Goal: Check status: Check status

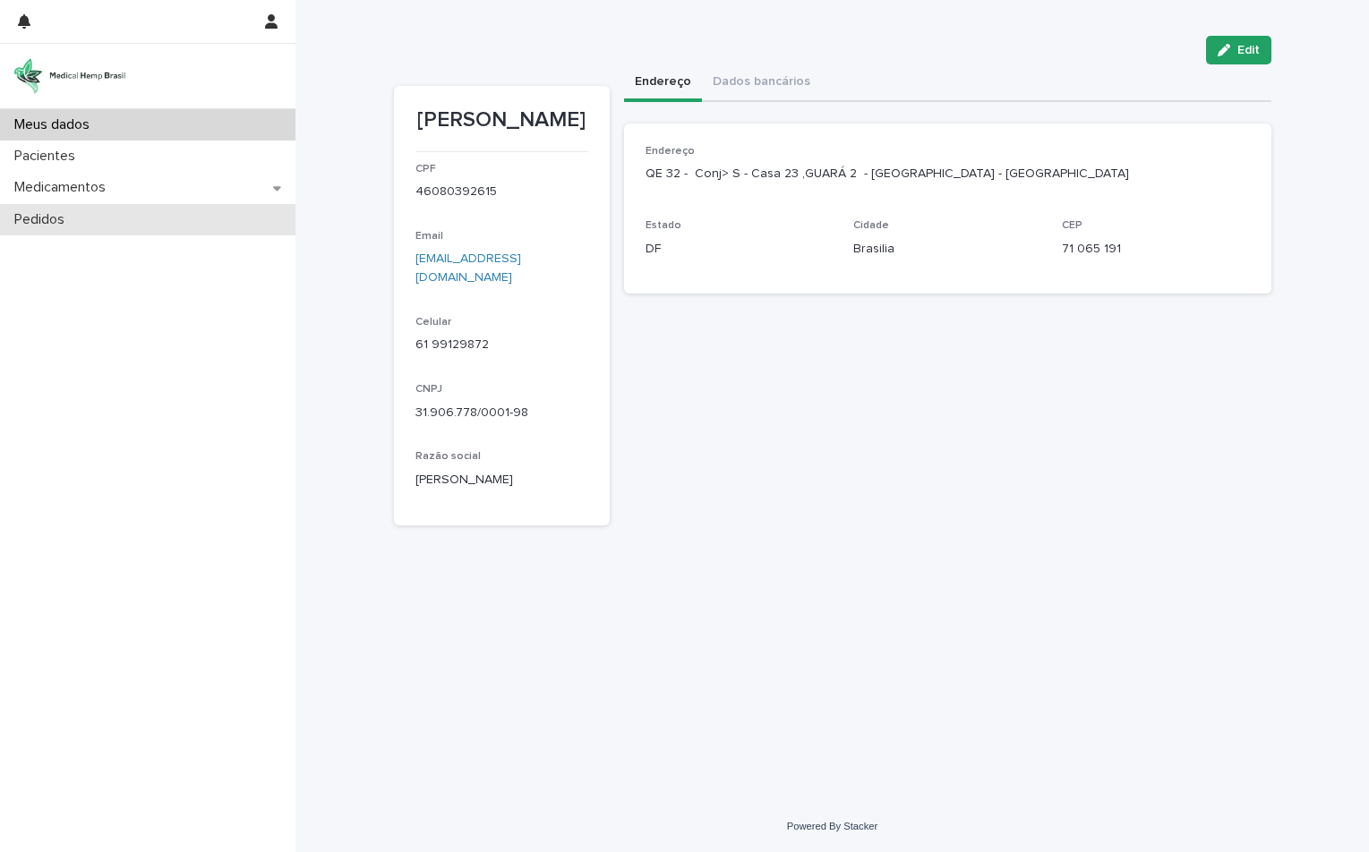
click at [65, 227] on p "Pedidos" at bounding box center [43, 219] width 72 height 17
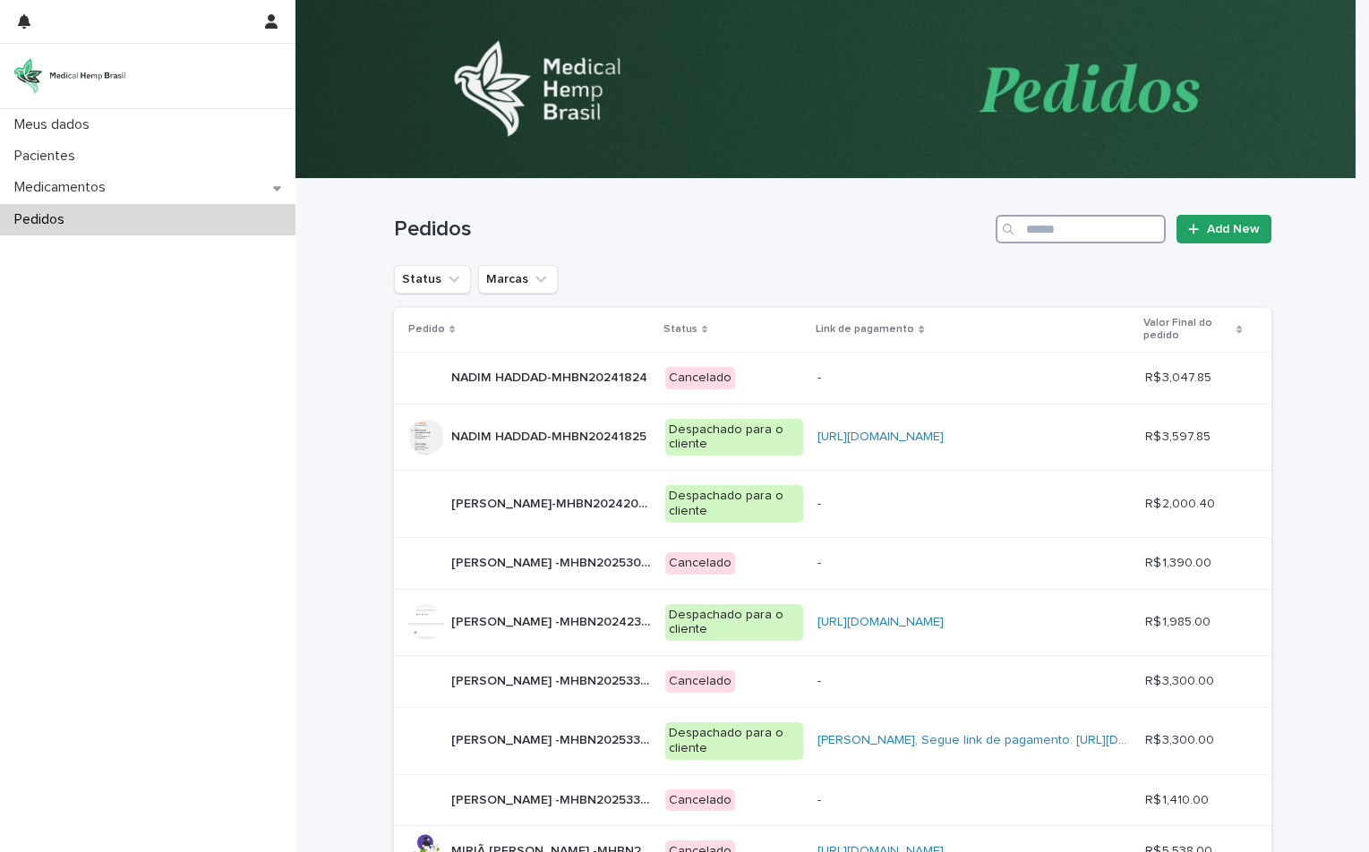
click at [1122, 226] on input "Search" at bounding box center [1081, 229] width 170 height 29
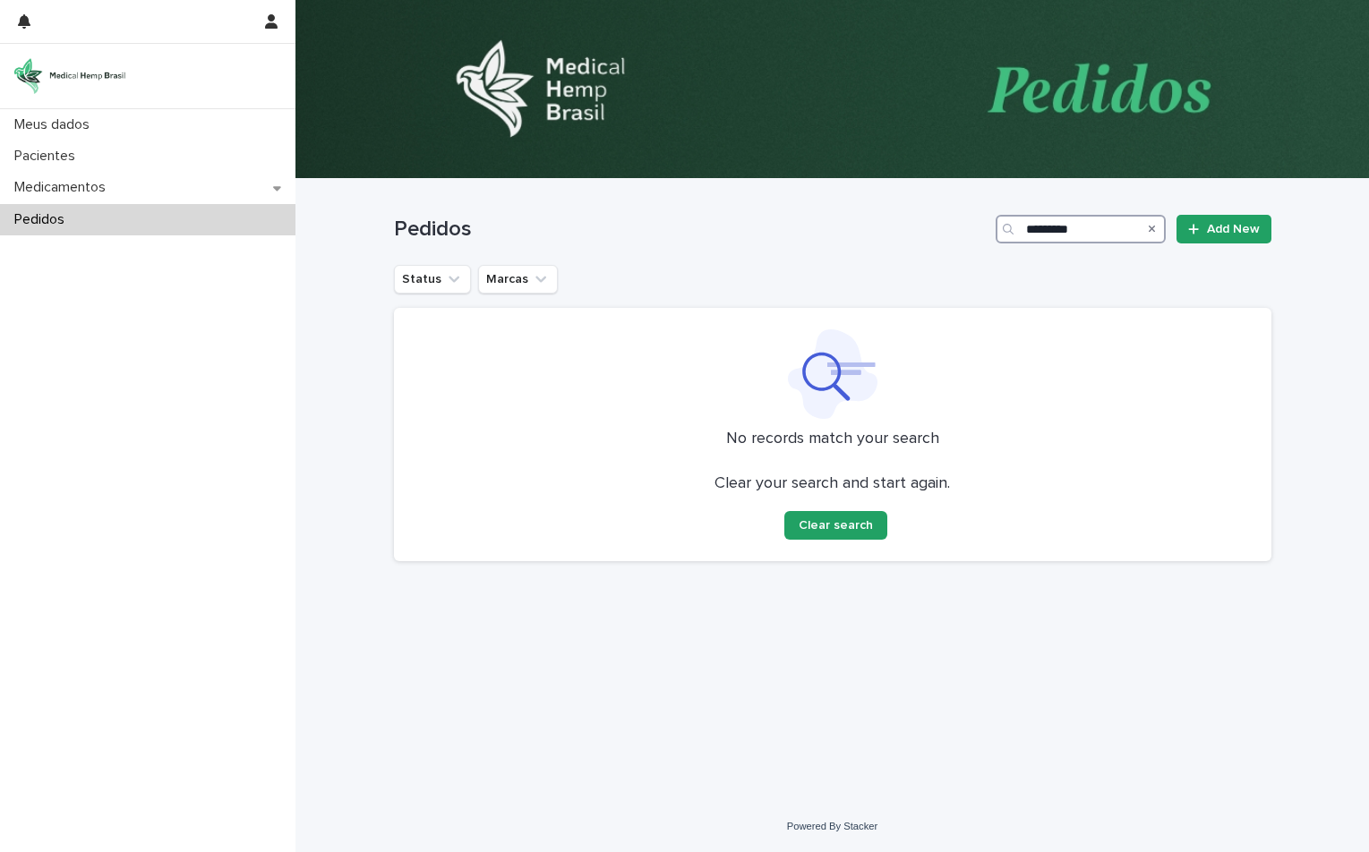
click at [1051, 229] on input "*********" at bounding box center [1081, 229] width 170 height 29
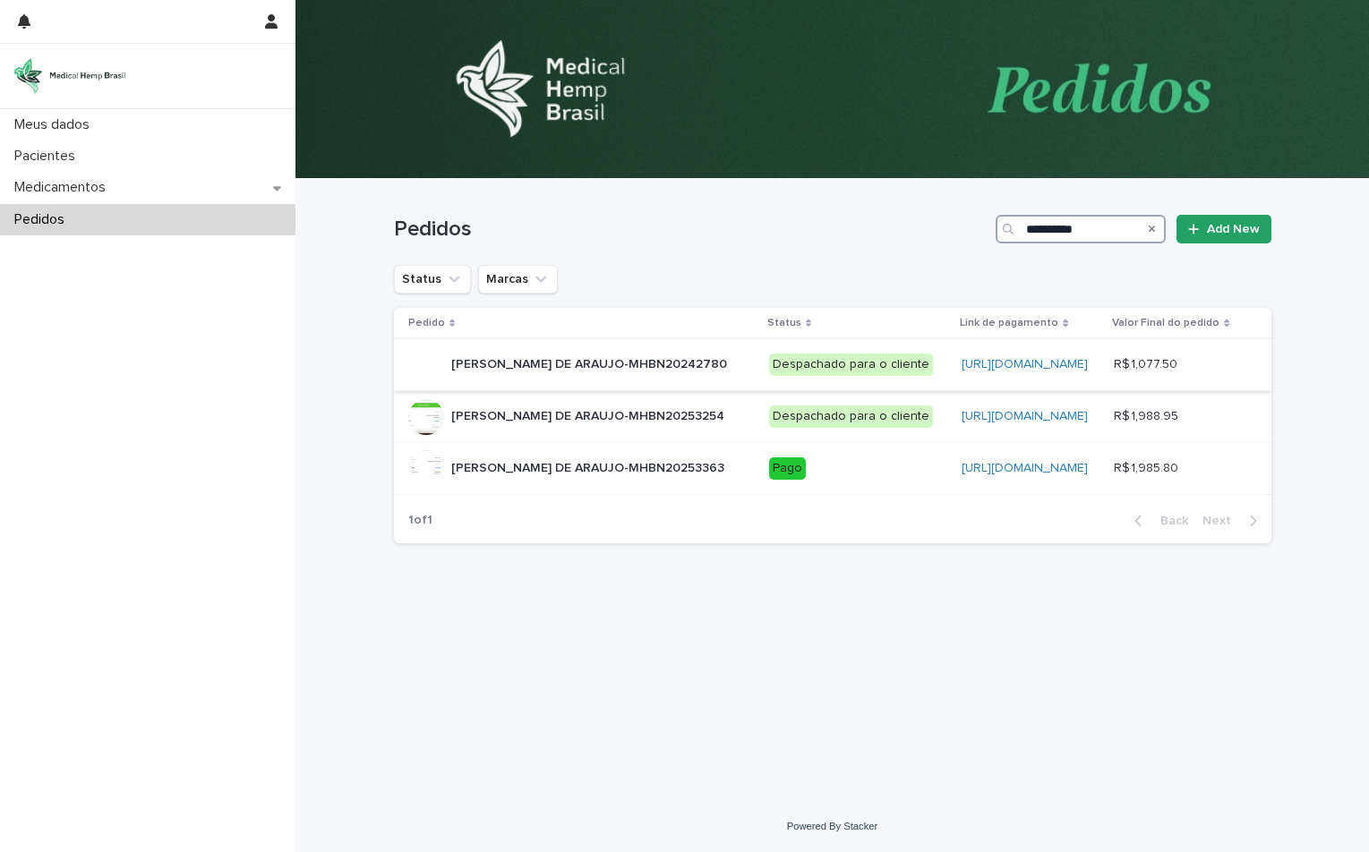
type input "**********"
click at [643, 372] on p "[PERSON_NAME] DE ARAUJO-MHBN20242780" at bounding box center [590, 363] width 279 height 19
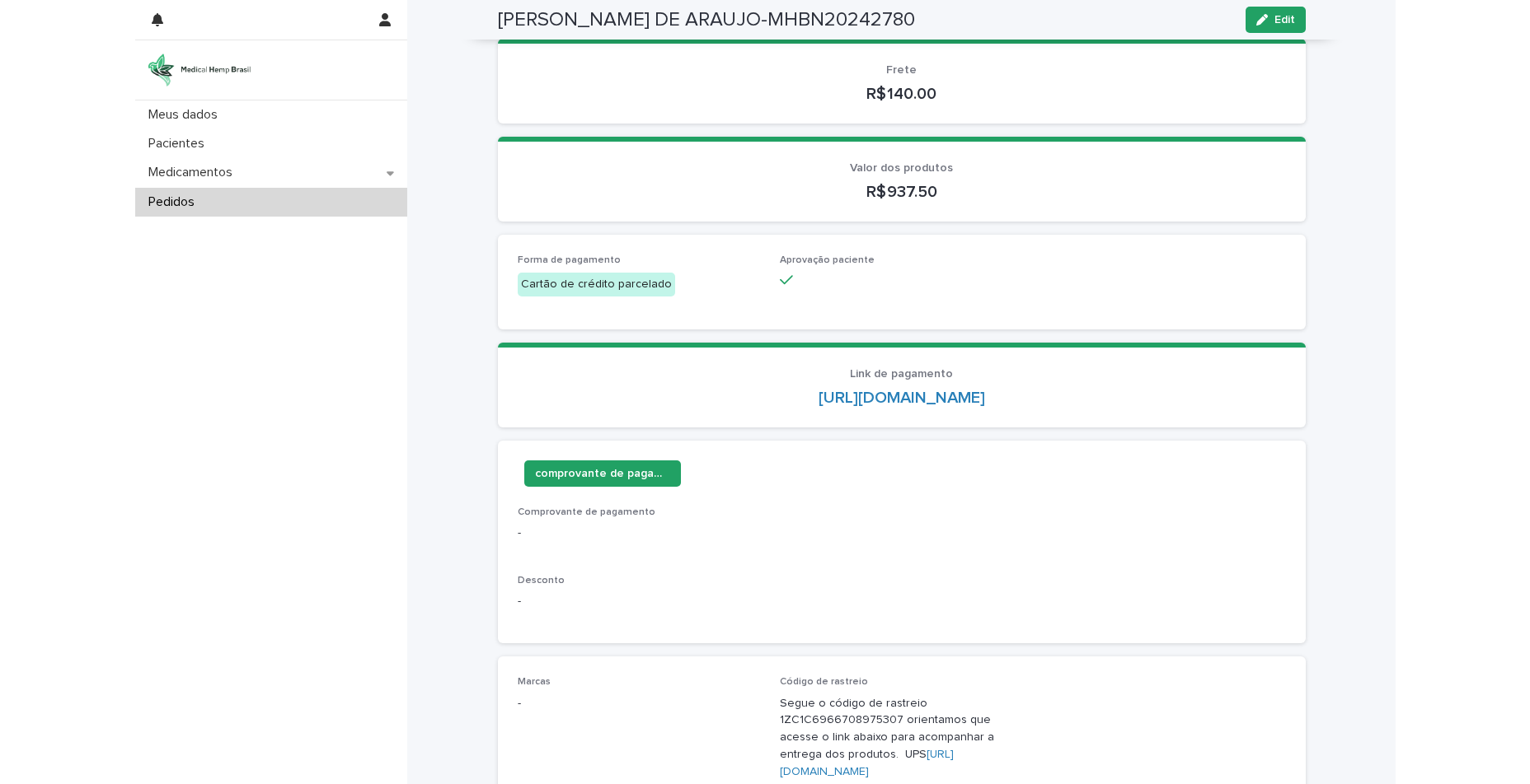
scroll to position [508, 0]
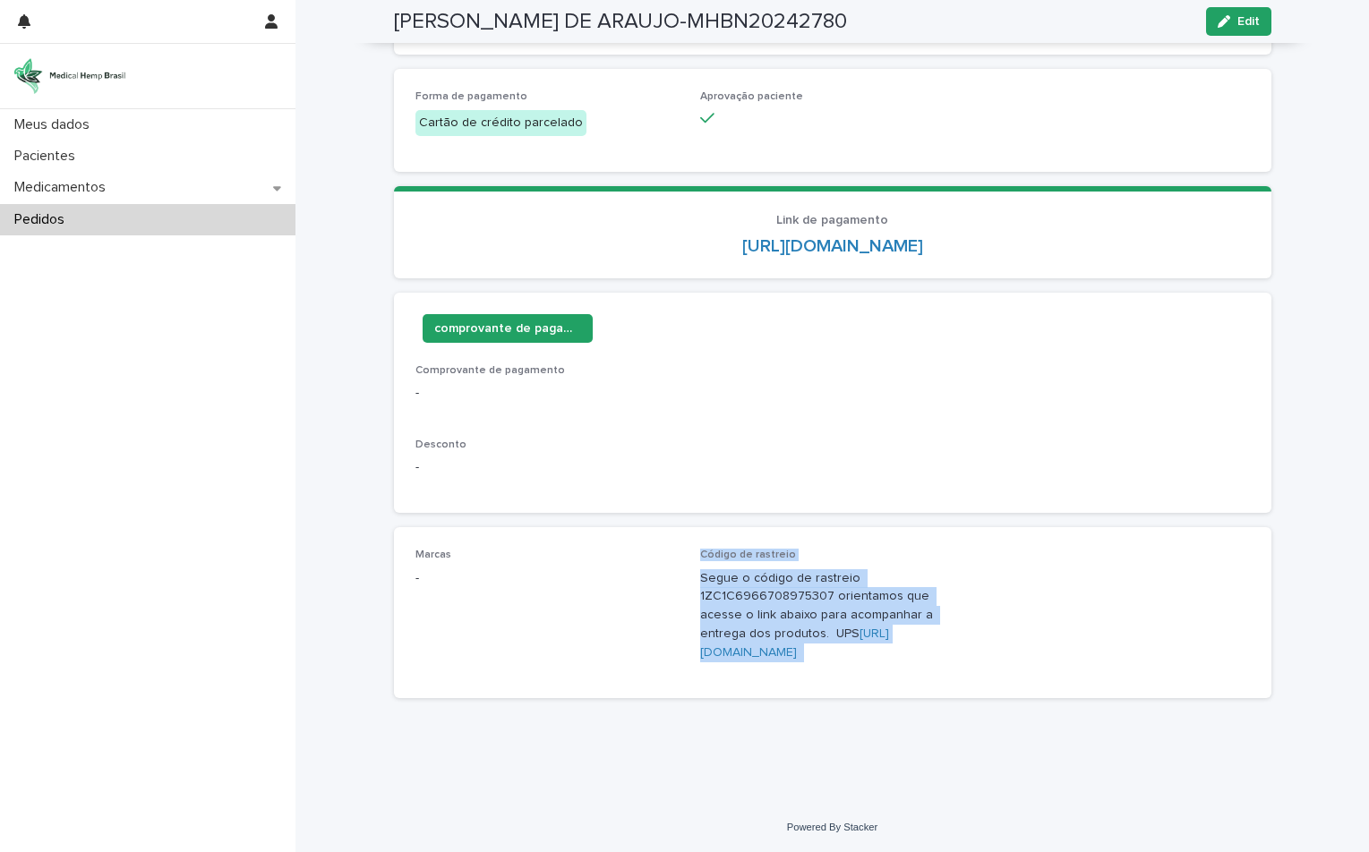
drag, startPoint x: 695, startPoint y: 555, endPoint x: 863, endPoint y: 664, distance: 200.6
click at [863, 664] on div "Código de rastreio Segue o código de rastreio 1ZC1C6966708975307 orientamos que…" at bounding box center [832, 612] width 264 height 127
copy div "Código de rastreio Segue o código de rastreio 1ZC1C6966708975307 orientamos que…"
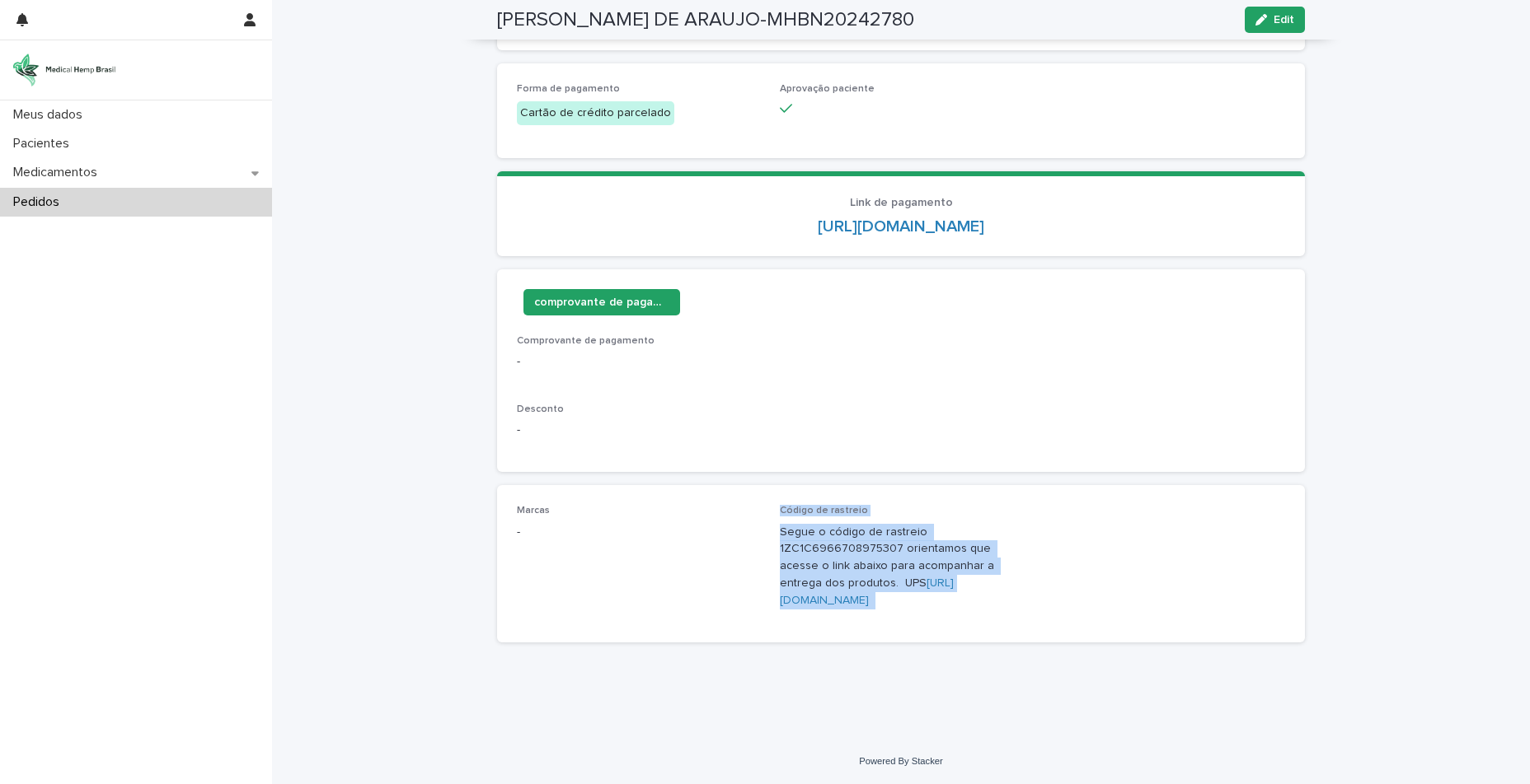
click at [1120, 571] on div "Marcas - Código de rastreio Segue o código de rastreio 1ZC1C6966708975307 orien…" at bounding box center [900, 563] width 768 height 117
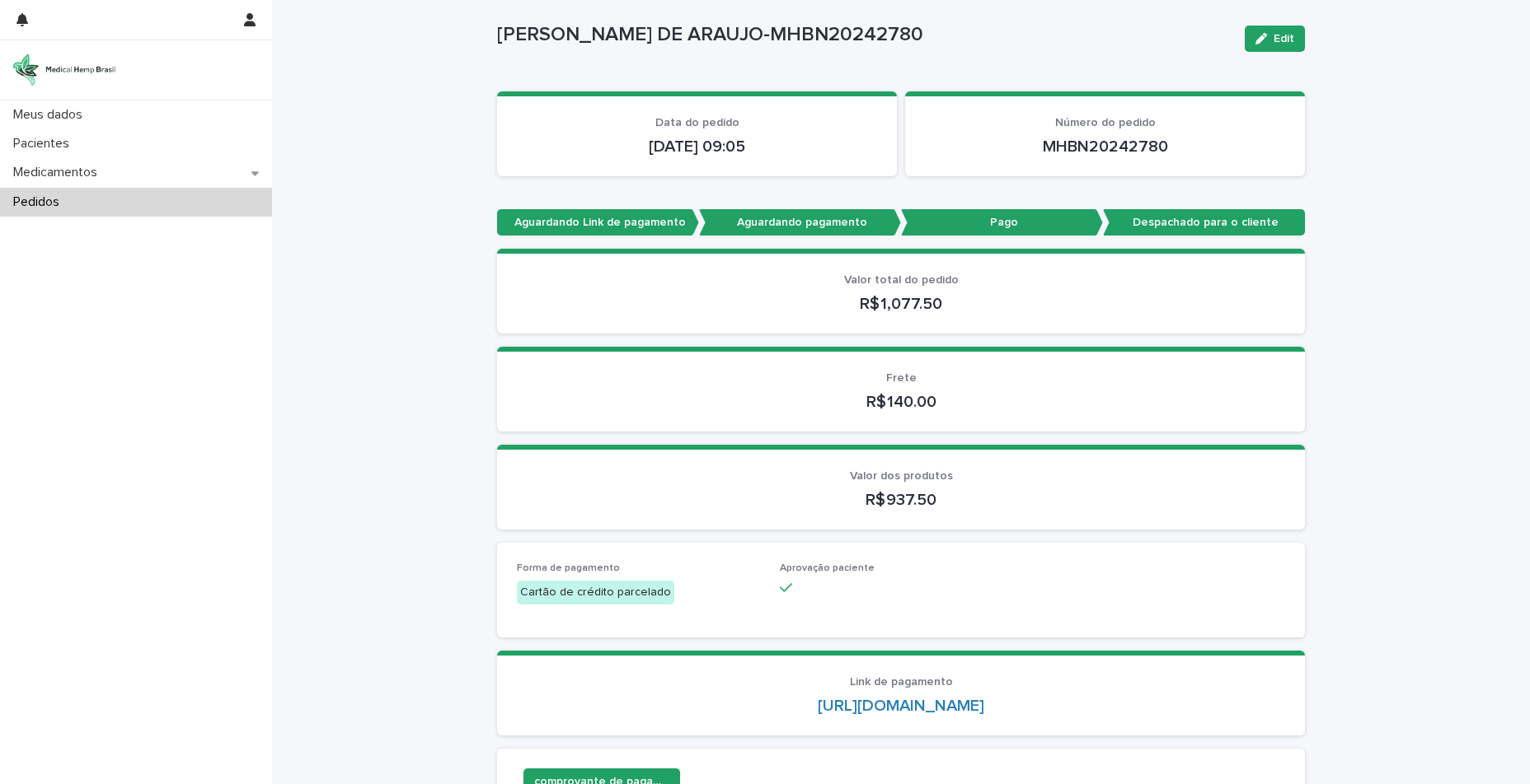
scroll to position [0, 0]
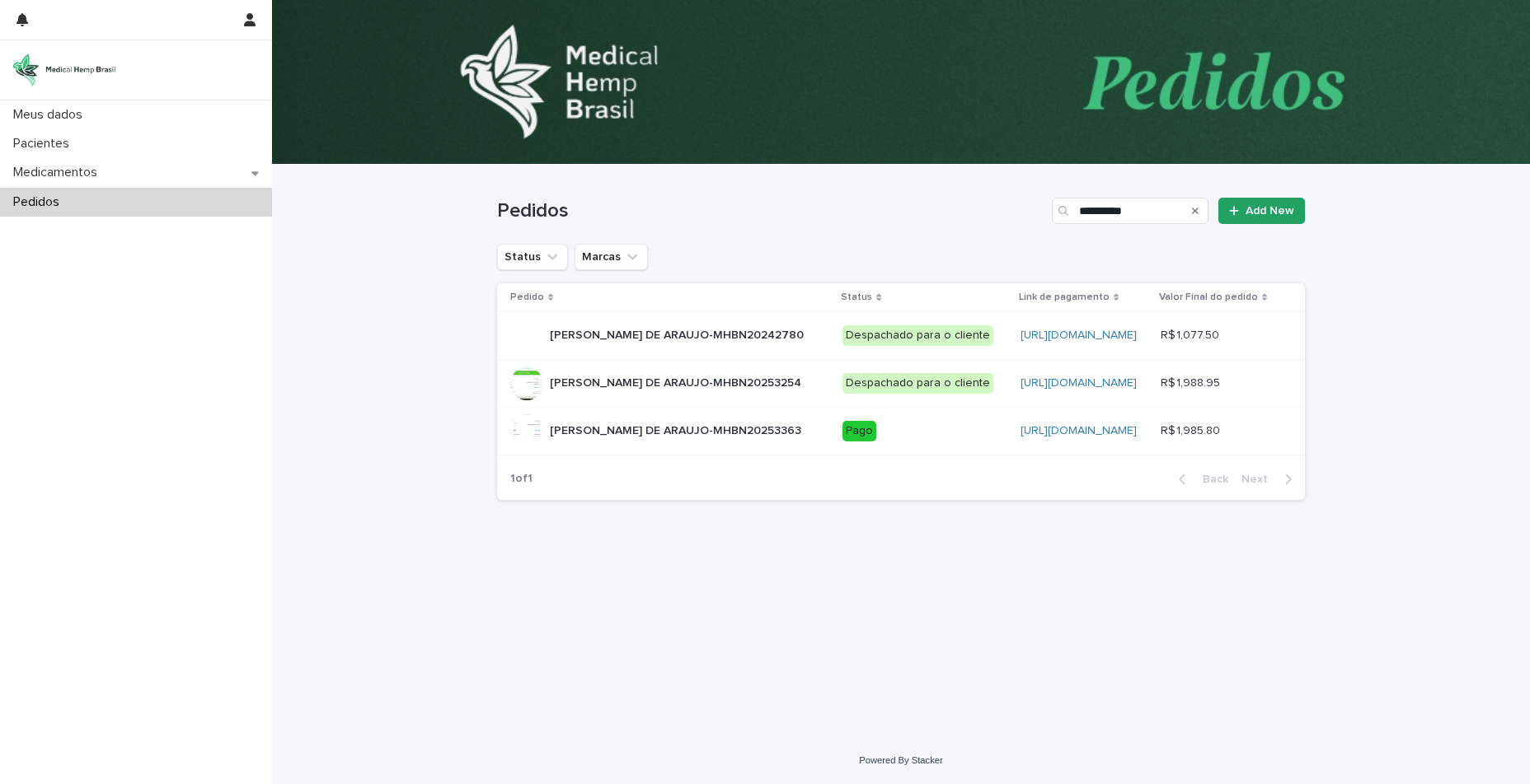
drag, startPoint x: 939, startPoint y: 424, endPoint x: 941, endPoint y: 438, distance: 14.1
click at [1014, 408] on td "[URL][DOMAIN_NAME]" at bounding box center [1084, 384] width 140 height 48
click at [1020, 438] on div "[URL][DOMAIN_NAME]" at bounding box center [1084, 431] width 127 height 14
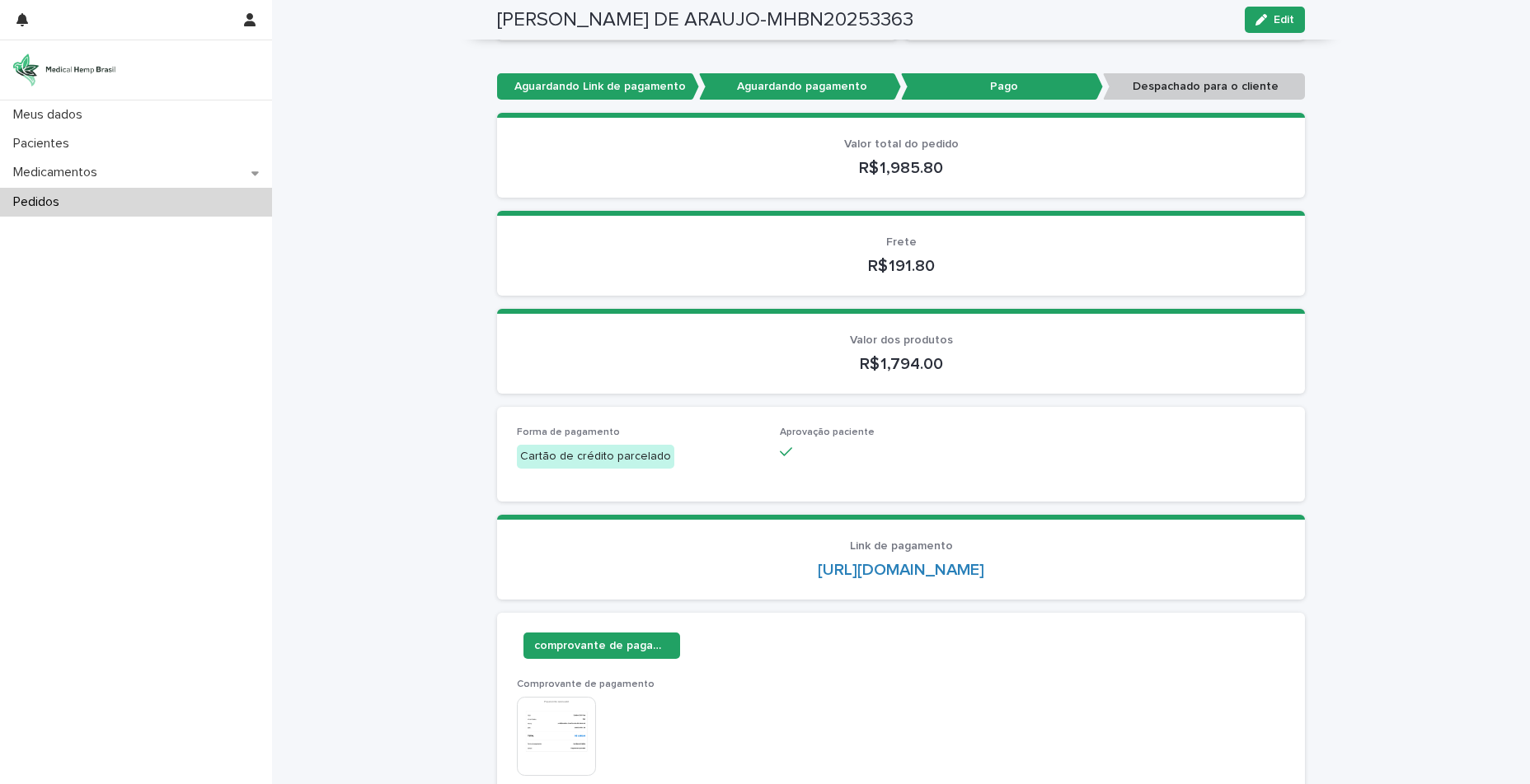
scroll to position [494, 0]
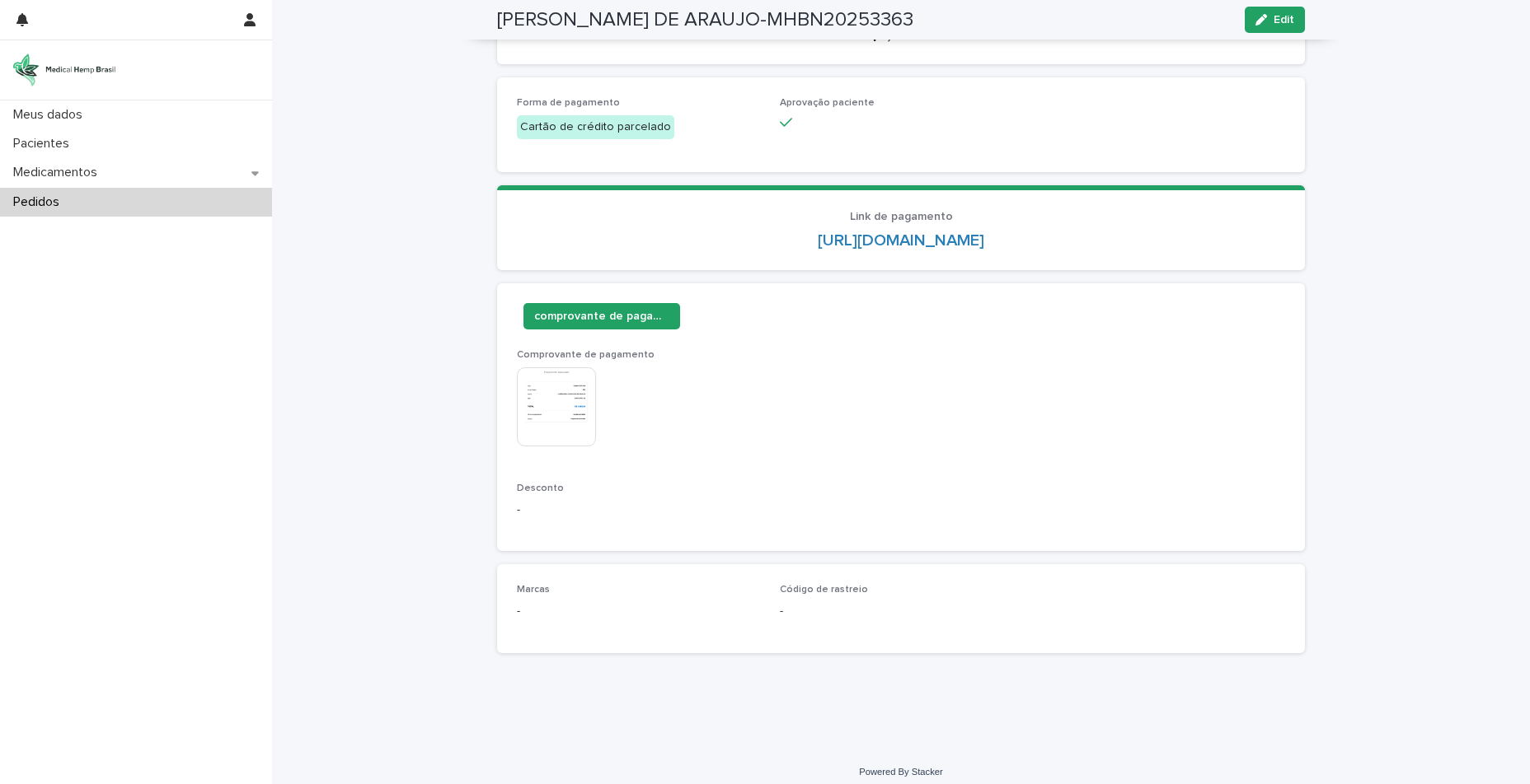
drag, startPoint x: 991, startPoint y: 19, endPoint x: 473, endPoint y: 19, distance: 518.0
click at [473, 19] on div "[PERSON_NAME] DE ARAUJO-MHBN20253363 Edit" at bounding box center [900, 19] width 887 height 40
copy h2 "[PERSON_NAME] DE ARAUJO-MHBN20253363"
